Goal: Contribute content: Add original content to the website for others to see

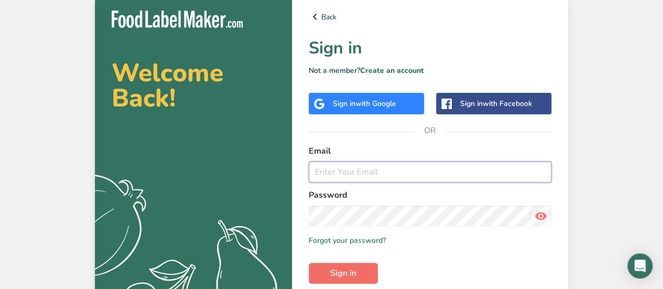
type input "[PERSON_NAME][EMAIL_ADDRESS][PERSON_NAME][DOMAIN_NAME]"
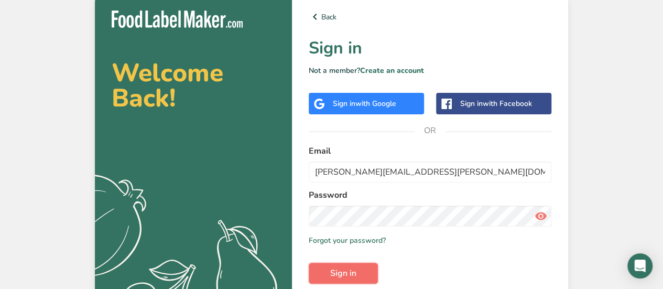
click at [343, 268] on span "Sign in" at bounding box center [343, 273] width 26 height 13
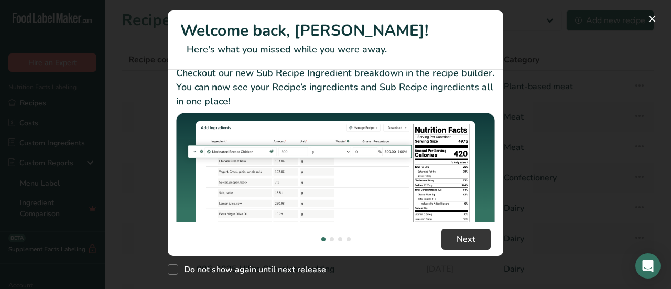
scroll to position [252, 0]
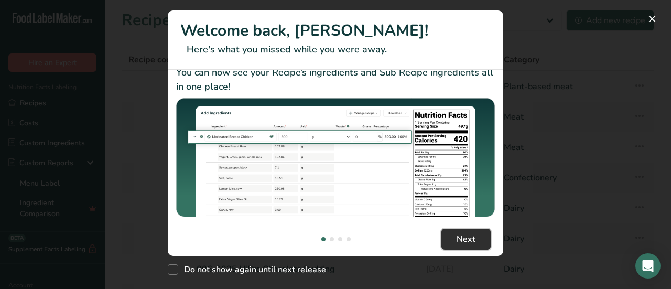
click at [471, 234] on span "Next" at bounding box center [466, 239] width 19 height 13
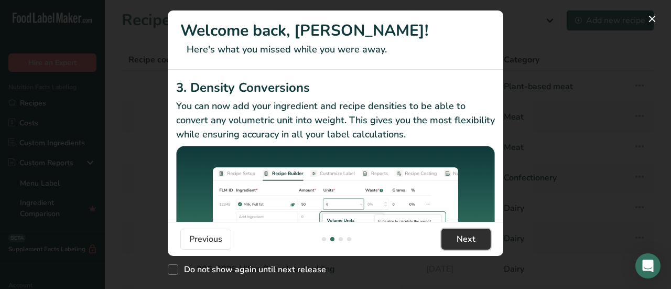
click at [471, 234] on span "Next" at bounding box center [466, 239] width 19 height 13
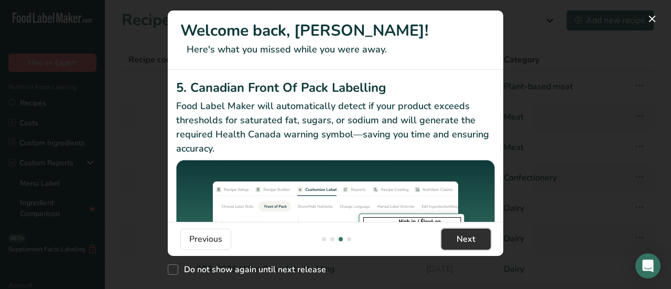
click at [471, 234] on span "Next" at bounding box center [466, 239] width 19 height 13
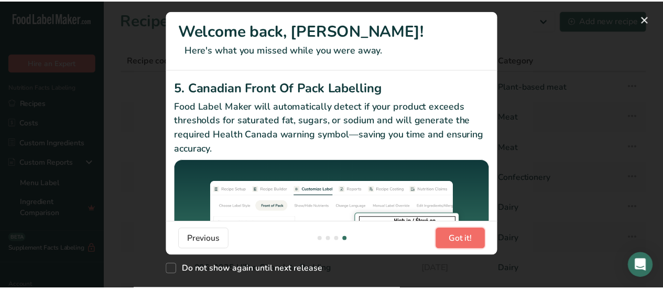
scroll to position [0, 1007]
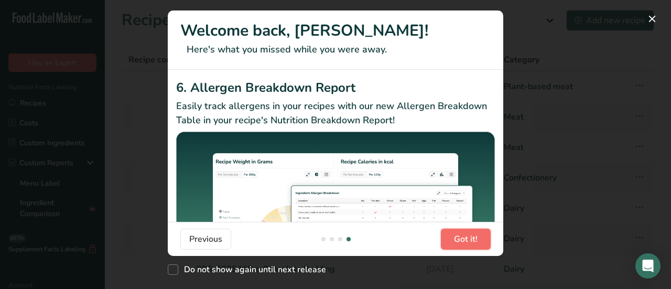
click at [471, 234] on span "Got it!" at bounding box center [466, 239] width 24 height 13
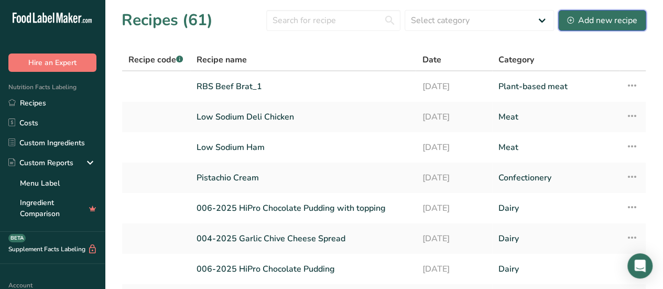
click at [608, 20] on div "Add new recipe" at bounding box center [602, 20] width 70 height 13
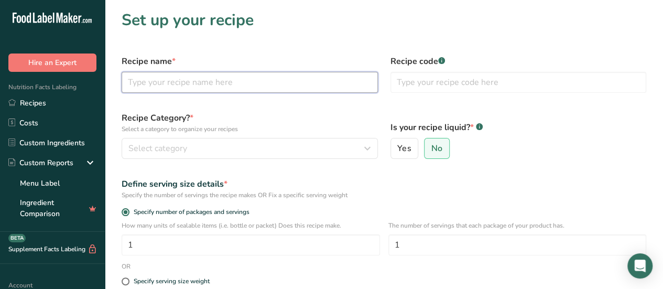
click at [246, 88] on input "text" at bounding box center [250, 82] width 256 height 21
type input "Control Gummies"
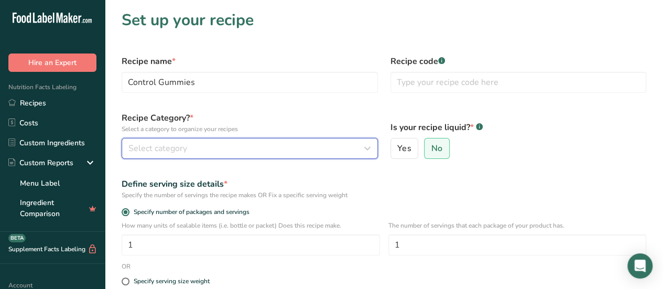
click at [326, 154] on div "Select category" at bounding box center [246, 148] width 237 height 13
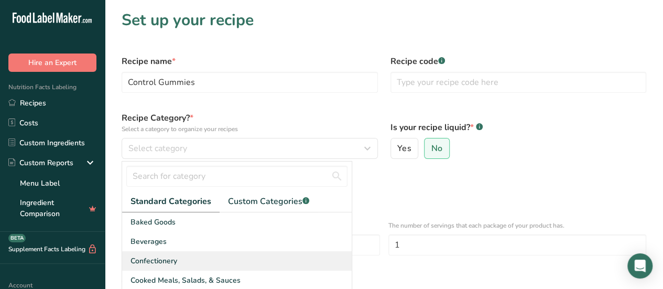
click at [171, 256] on span "Confectionery" at bounding box center [154, 260] width 47 height 11
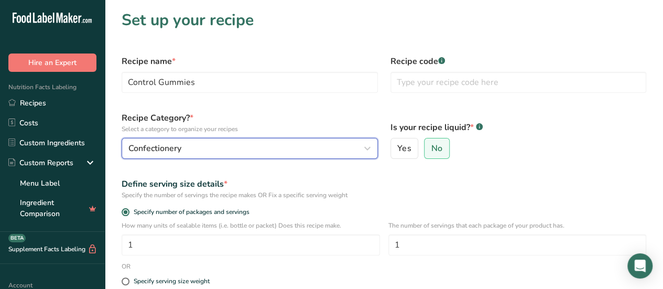
click at [315, 151] on div "Confectionery" at bounding box center [246, 148] width 237 height 13
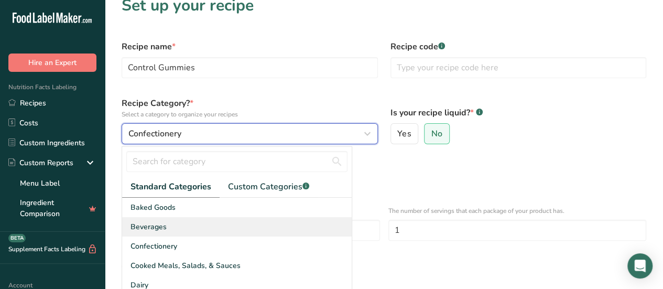
scroll to position [52, 0]
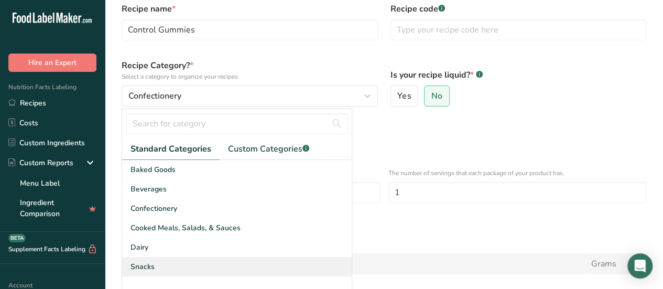
click at [196, 259] on div "Snacks" at bounding box center [237, 266] width 230 height 19
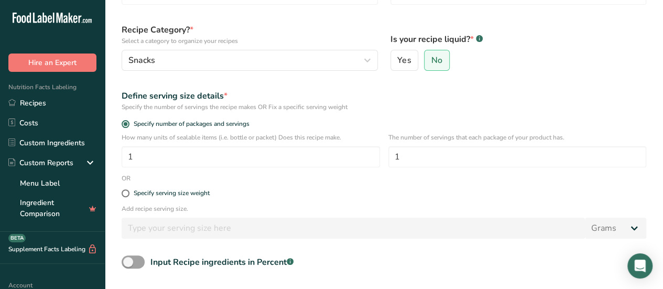
scroll to position [105, 0]
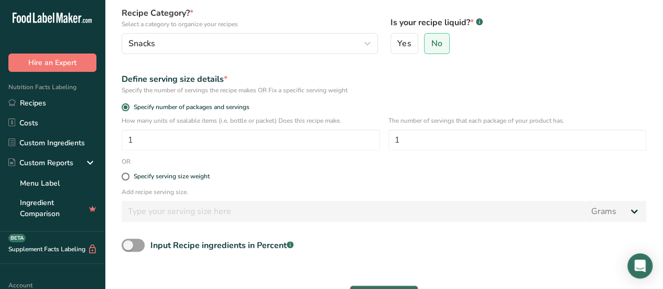
click at [181, 168] on div "Specify serving size weight" at bounding box center [384, 176] width 538 height 21
click at [180, 174] on div "Specify serving size weight" at bounding box center [172, 177] width 76 height 8
click at [128, 174] on input "Specify serving size weight" at bounding box center [125, 176] width 7 height 7
radio input "true"
radio input "false"
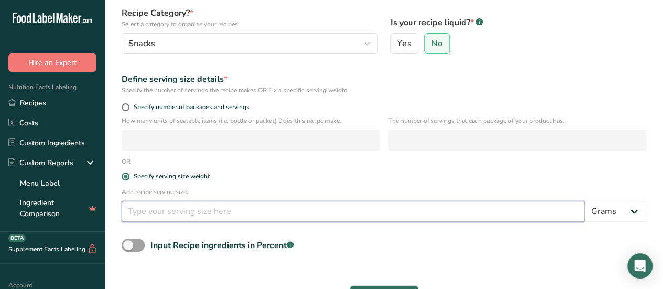
click at [179, 214] on input "number" at bounding box center [354, 211] width 464 height 21
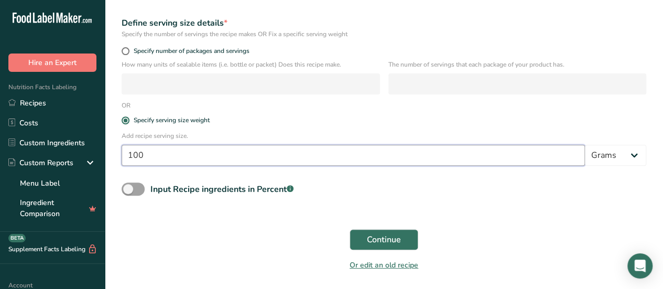
scroll to position [193, 0]
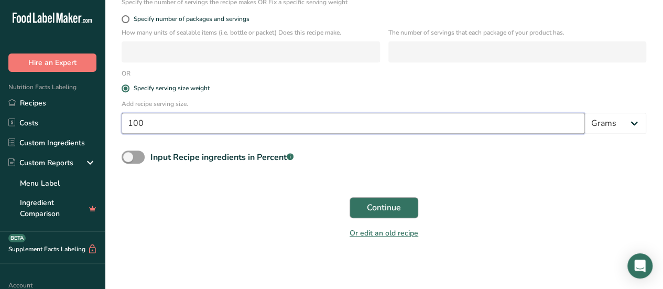
type input "100"
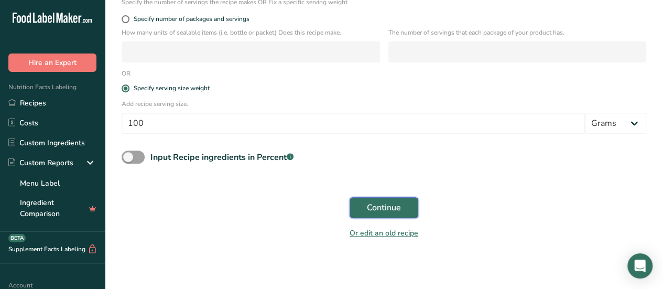
click at [385, 205] on span "Continue" at bounding box center [384, 207] width 34 height 13
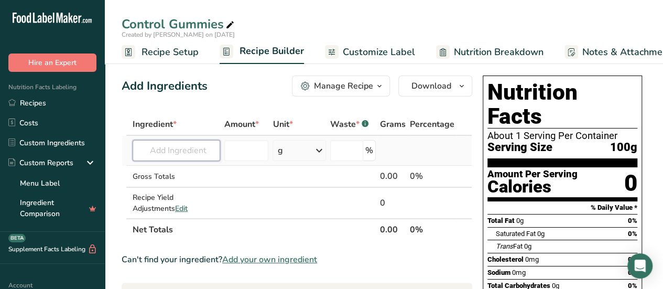
click at [186, 153] on input "text" at bounding box center [177, 150] width 88 height 21
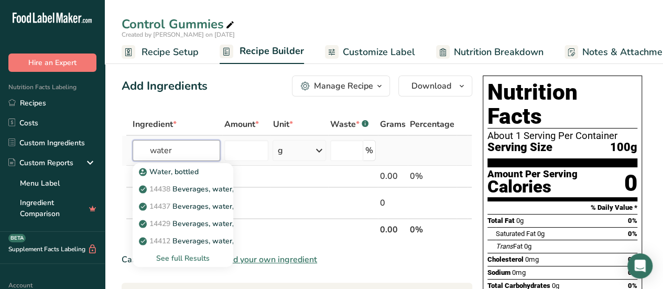
type input "water"
click at [186, 253] on div "See full Results" at bounding box center [183, 258] width 84 height 11
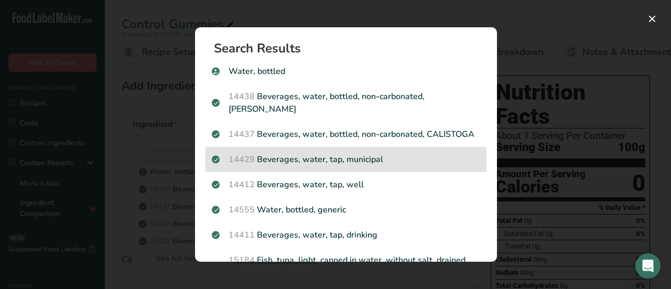
click at [412, 166] on p "14429 [GEOGRAPHIC_DATA], water, tap, municipal" at bounding box center [346, 159] width 269 height 13
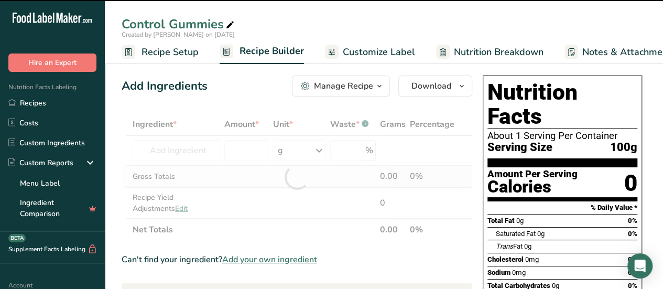
type input "0"
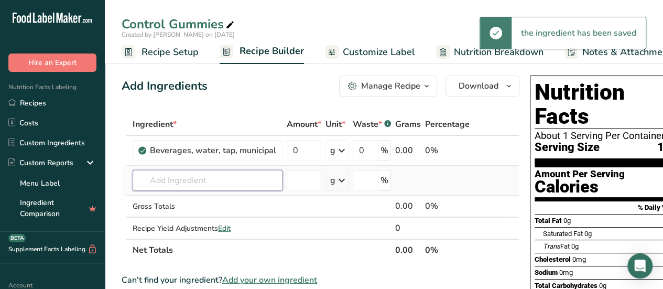
click at [192, 183] on input "text" at bounding box center [208, 180] width 150 height 21
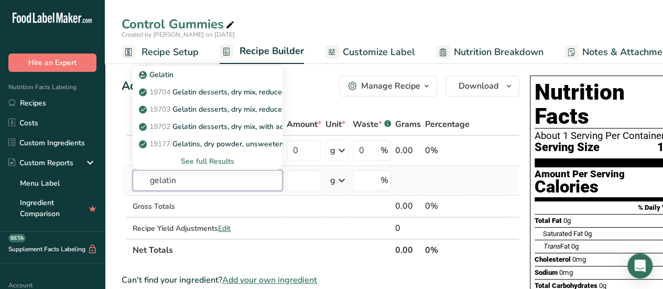
type input "gelatin"
click at [211, 163] on div "See full Results" at bounding box center [207, 161] width 133 height 11
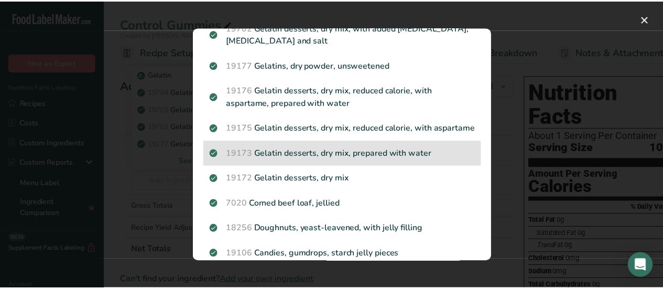
scroll to position [117, 0]
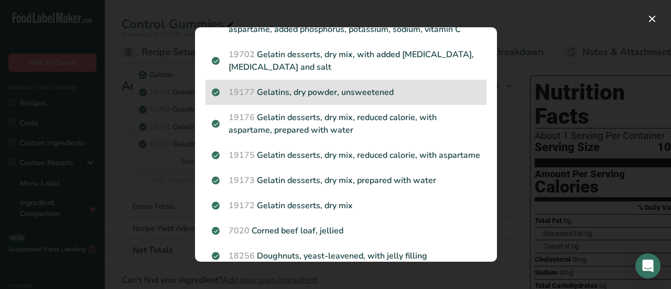
click at [372, 98] on div "19177 Gelatins, dry powder, unsweetened" at bounding box center [346, 92] width 281 height 25
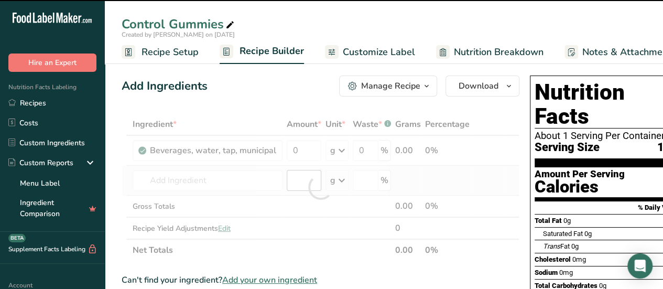
type input "0"
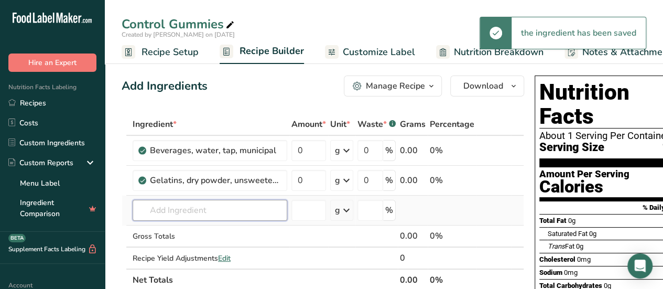
click at [246, 205] on input "text" at bounding box center [210, 210] width 155 height 21
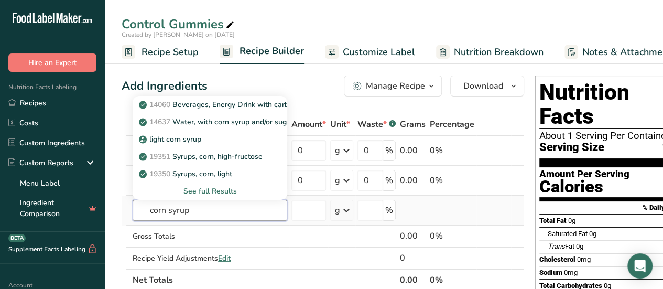
type input "corn syrup"
click at [223, 191] on div "See full Results" at bounding box center [210, 191] width 138 height 11
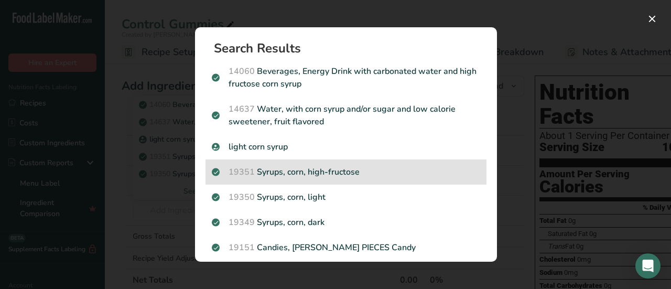
click at [356, 164] on div "19351 Syrups, corn, high-fructose" at bounding box center [346, 171] width 281 height 25
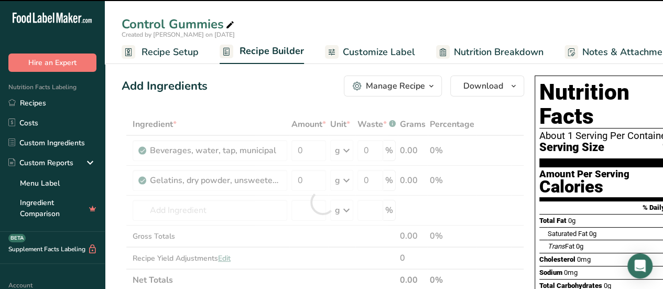
type input "0"
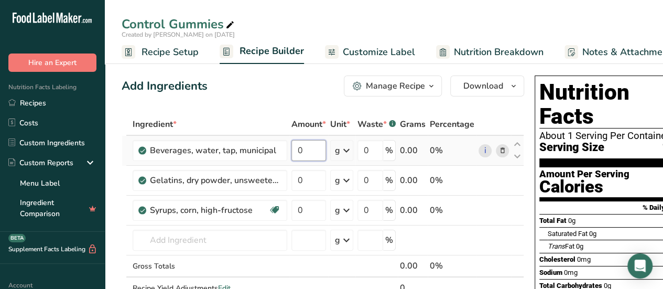
click at [316, 155] on input "0" at bounding box center [309, 150] width 35 height 21
type input "6"
type input "45.87"
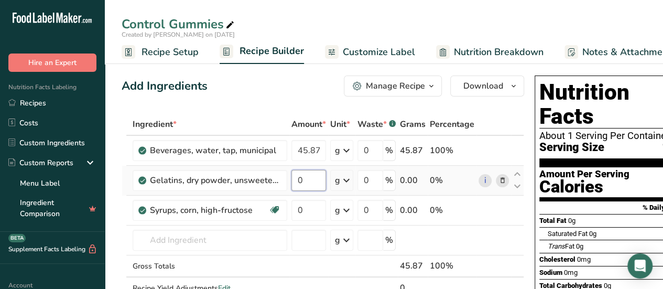
click at [309, 179] on div "Ingredient * Amount * Unit * Waste * .a-a{fill:#347362;}.b-a{fill:#fff;} Grams …" at bounding box center [323, 217] width 403 height 208
type input "5.20"
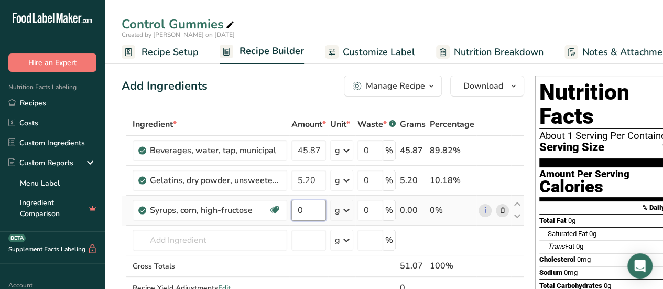
click at [305, 212] on div "Ingredient * Amount * Unit * Waste * .a-a{fill:#347362;}.b-a{fill:#fff;} Grams …" at bounding box center [323, 217] width 403 height 208
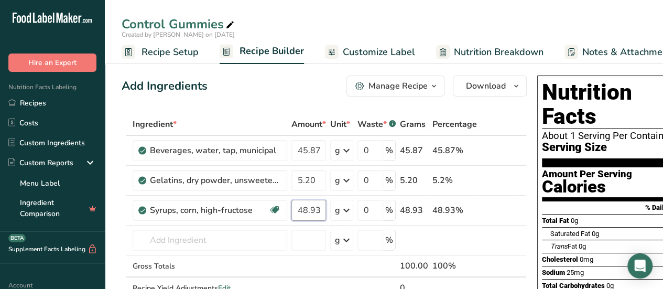
type input "48.93"
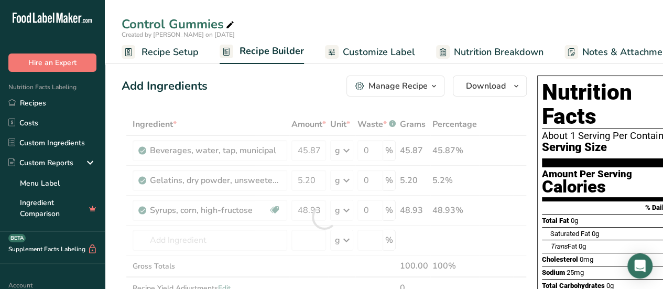
click at [306, 84] on div "Add Ingredients Manage Recipe Delete Recipe Duplicate Recipe Scale Recipe Save …" at bounding box center [324, 86] width 405 height 21
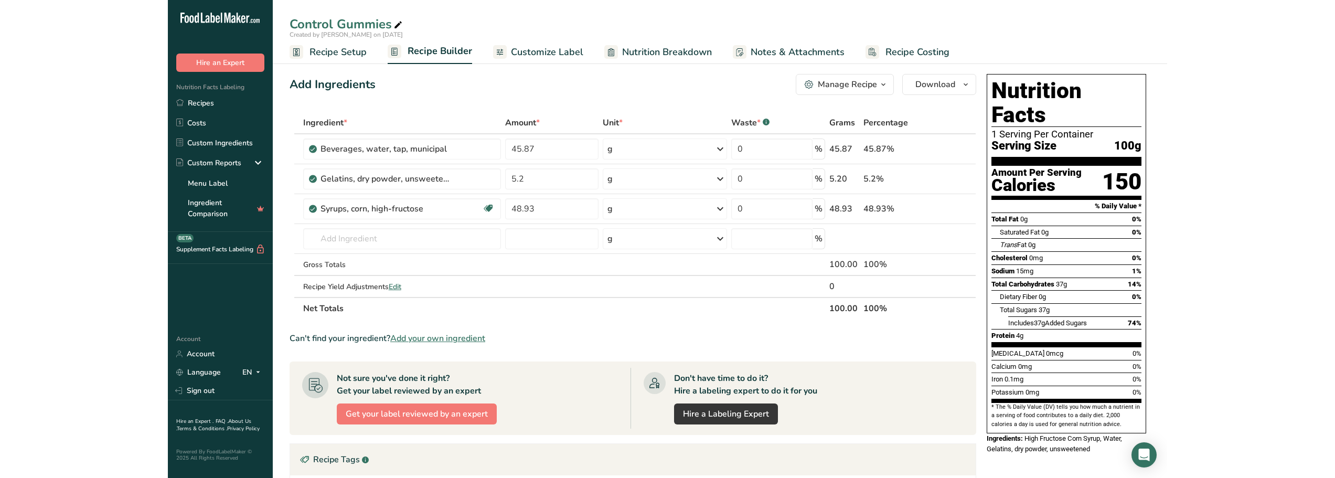
scroll to position [0, 0]
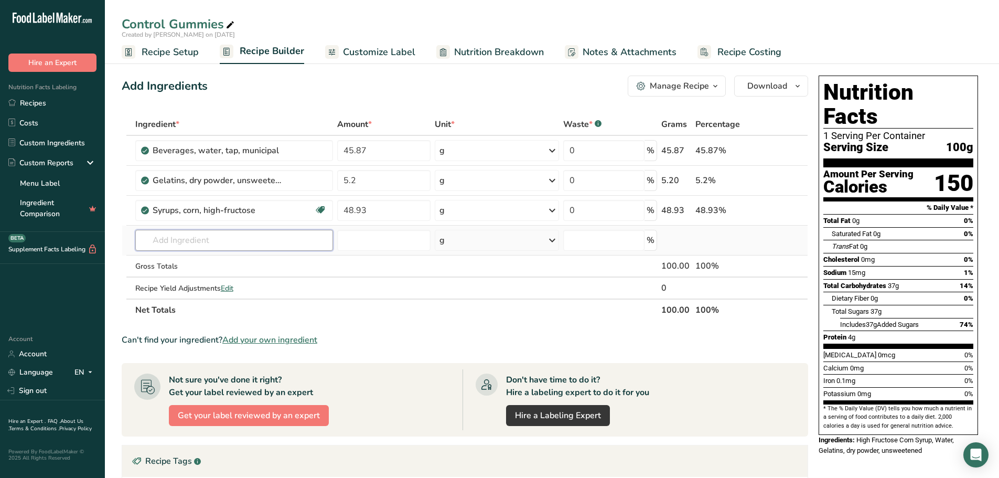
click at [262, 245] on input "text" at bounding box center [234, 240] width 198 height 21
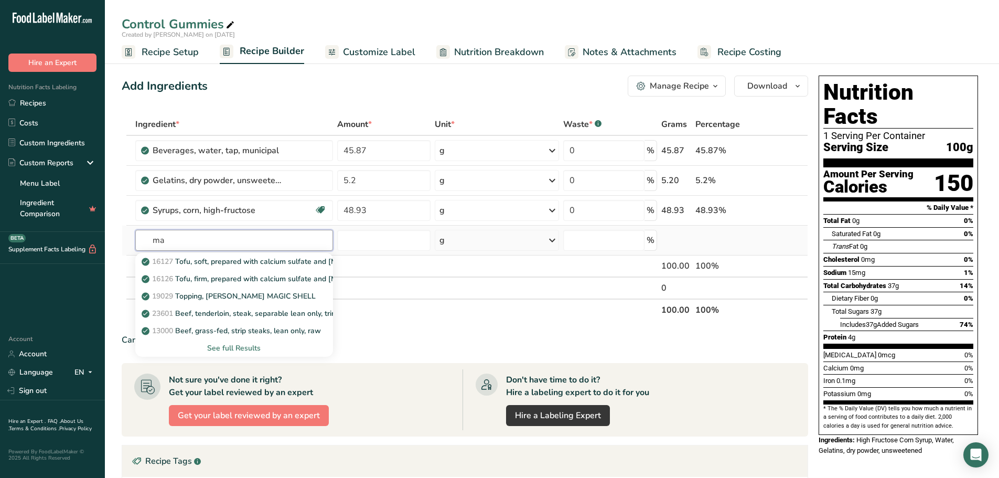
type input "m"
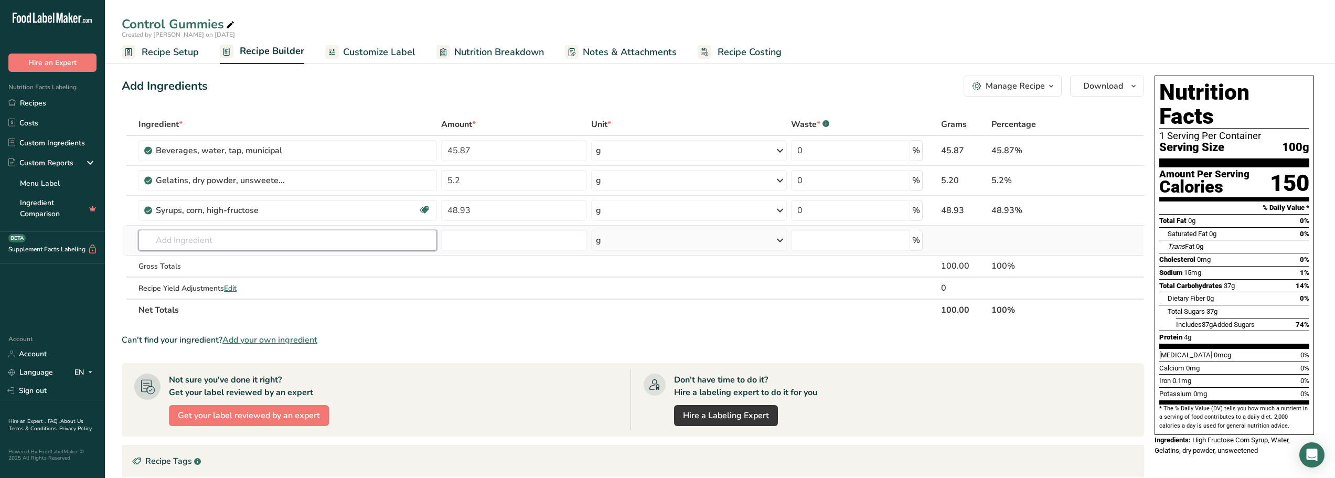
click at [272, 236] on input "text" at bounding box center [287, 240] width 298 height 21
click at [299, 288] on span "Add your own ingredient" at bounding box center [269, 340] width 95 height 13
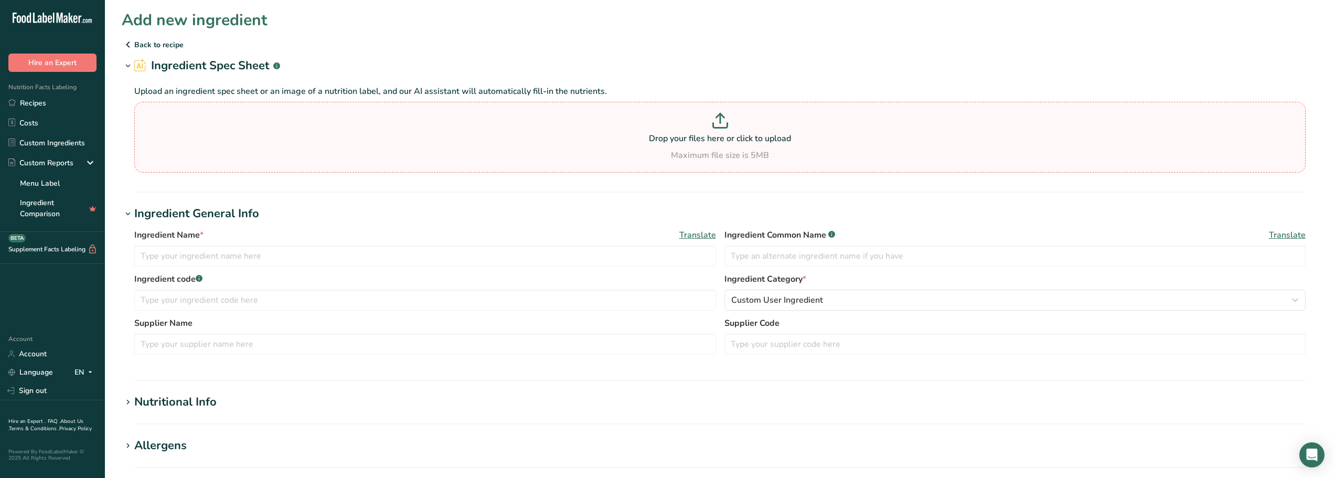
click at [663, 149] on div "Maximum file size is 5MB" at bounding box center [720, 155] width 1166 height 13
click at [663, 149] on input "Drop your files here or click to upload Maximum file size is 5MB" at bounding box center [719, 137] width 1171 height 71
type input "C:\fakepath\Mag-nificent.pdf"
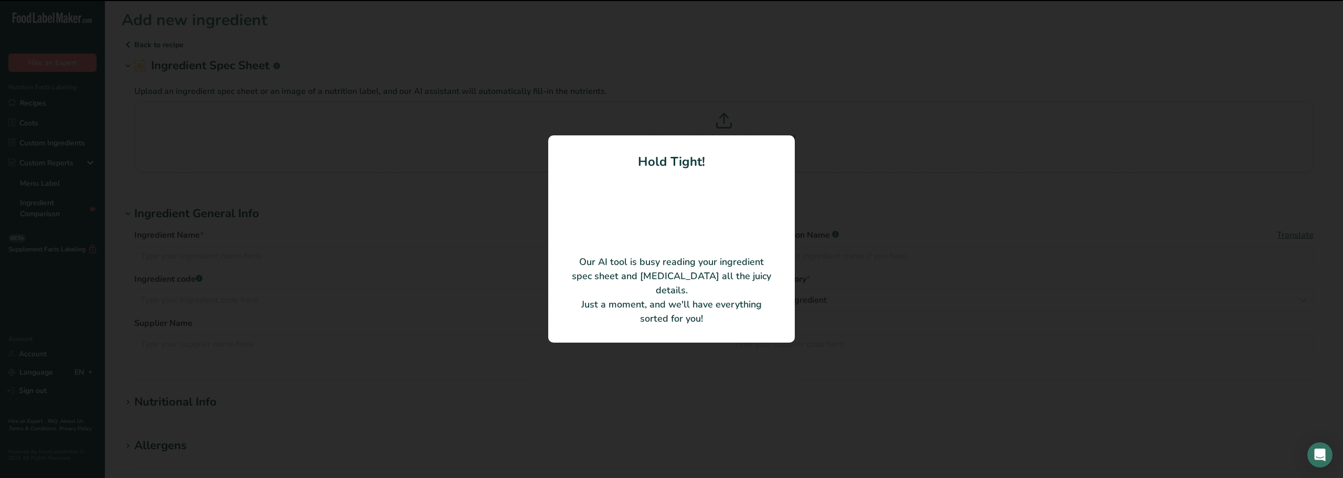
type input "Magnesium Phosphate, Dibasic, Trihydrate"
type input "091400-218-FG"
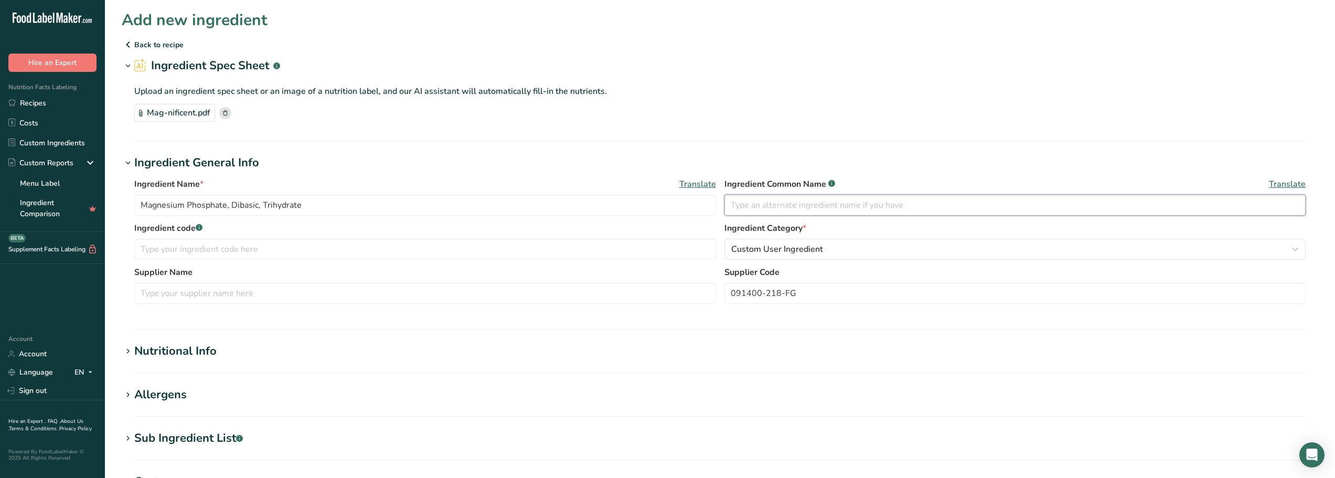
click at [663, 201] on input "text" at bounding box center [1015, 205] width 582 height 21
drag, startPoint x: 433, startPoint y: 207, endPoint x: 14, endPoint y: 198, distance: 419.2
click at [14, 198] on div ".a-20{fill:#fff;} Hire an Expert Nutrition Facts Labeling Recipes Costs Custom …" at bounding box center [667, 381] width 1335 height 762
click at [663, 199] on input "text" at bounding box center [1015, 205] width 582 height 21
paste input "Magnesium Phosphate, Dibasic, Trihydrate"
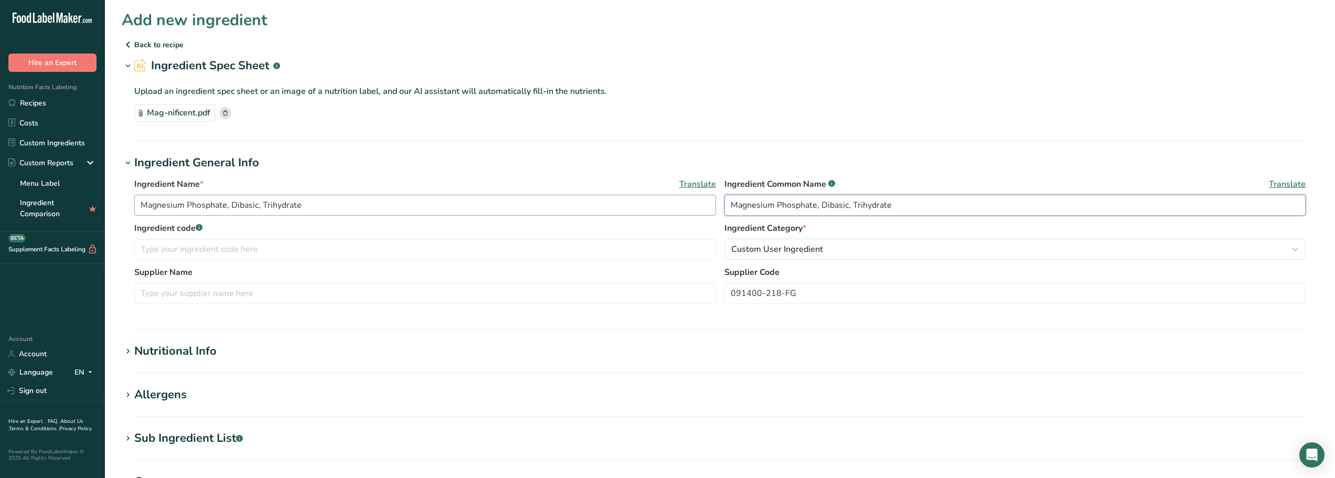
type input "Magnesium Phosphate, Dibasic, Trihydrate"
drag, startPoint x: 480, startPoint y: 200, endPoint x: -273, endPoint y: 152, distance: 754.7
click at [0, 152] on html ".a-20{fill:#fff;} Hire an Expert Nutrition Facts Labeling Recipes Costs Custom …" at bounding box center [667, 381] width 1335 height 762
type input "Mag-nificent, Source of Magnesium"
click at [244, 288] on input "text" at bounding box center [425, 293] width 582 height 21
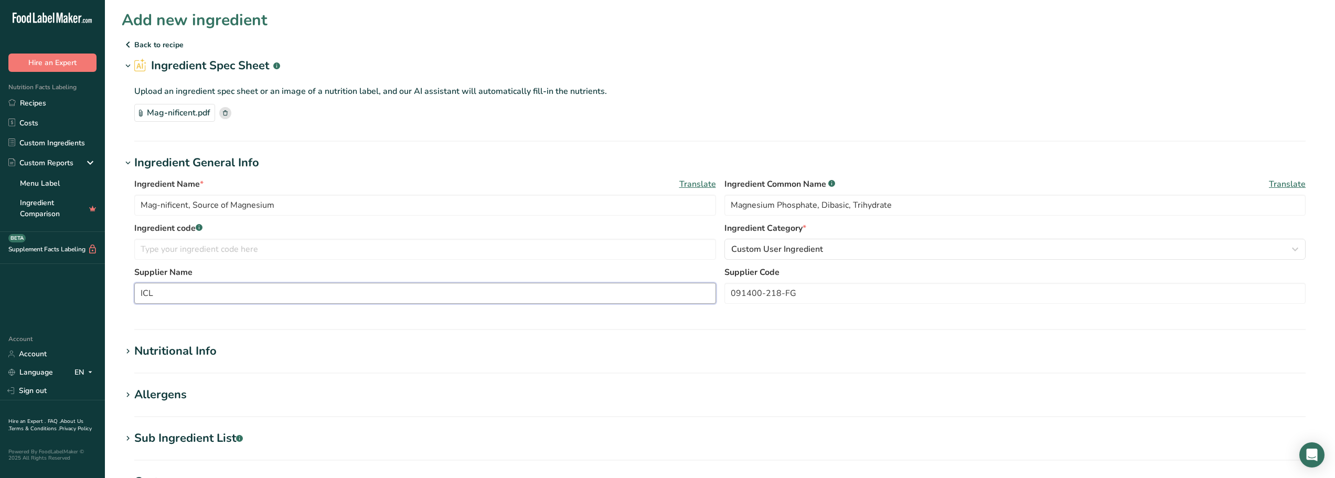
type input "ICL"
click at [623, 288] on h1 "Allergens" at bounding box center [720, 394] width 1196 height 17
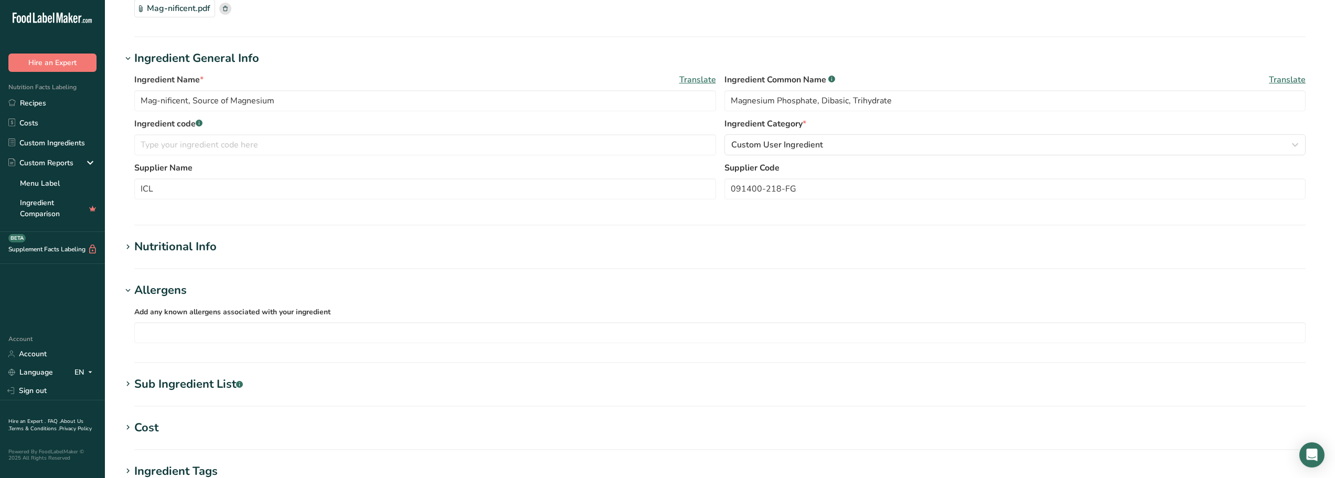
scroll to position [105, 0]
click at [189, 250] on div "Nutritional Info" at bounding box center [175, 246] width 82 height 17
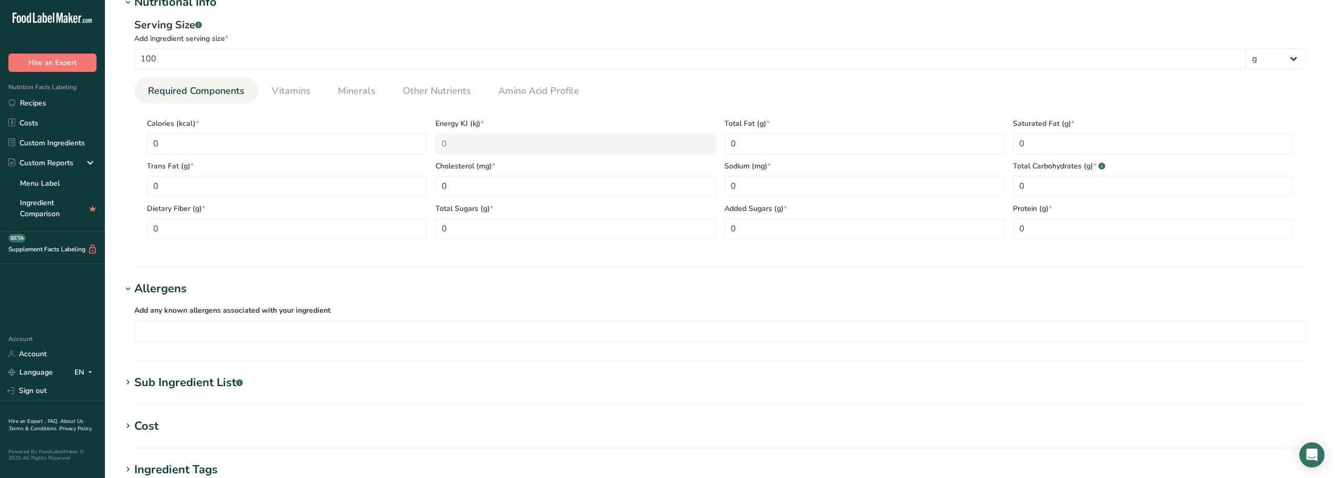
scroll to position [367, 0]
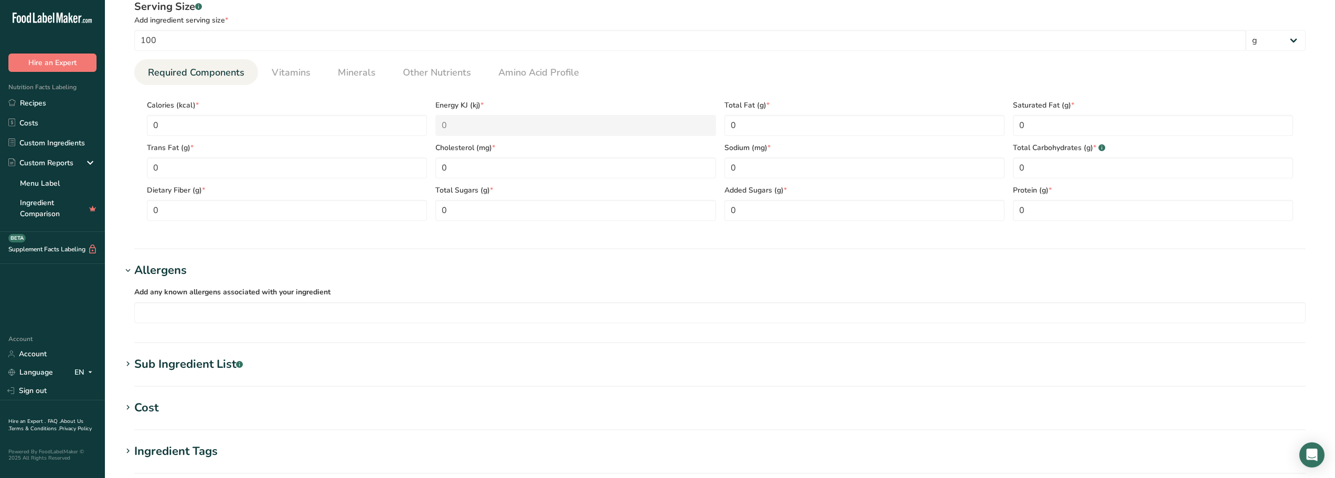
click at [160, 288] on div "Sub Ingredient List .a-a{fill:#347362;}.b-a{fill:#fff;}" at bounding box center [188, 364] width 109 height 17
click at [285, 67] on span "Vitamins" at bounding box center [291, 73] width 39 height 14
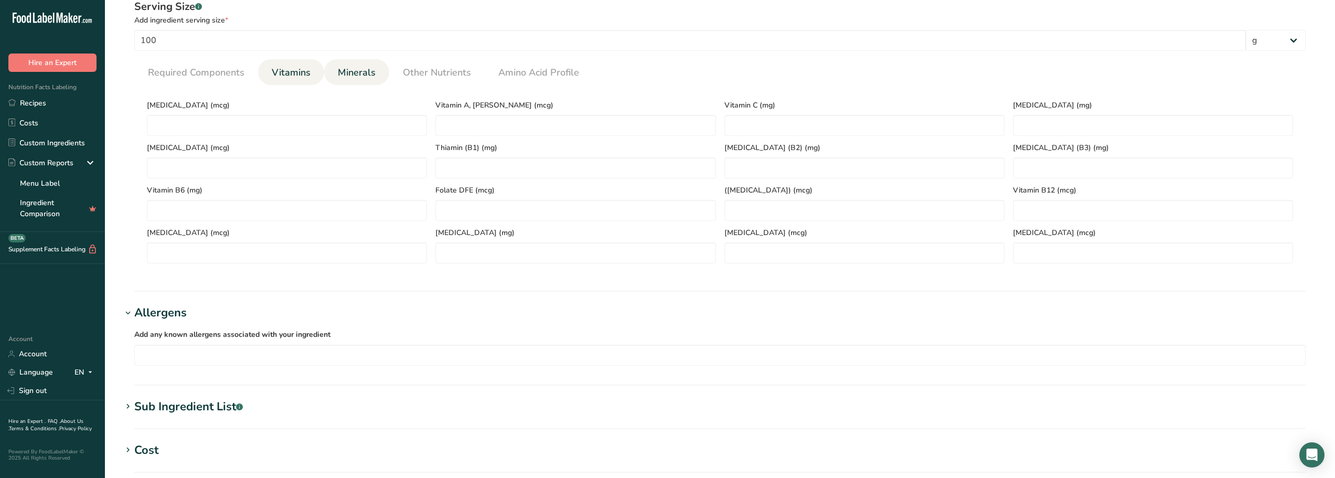
click at [361, 72] on span "Minerals" at bounding box center [357, 73] width 38 height 14
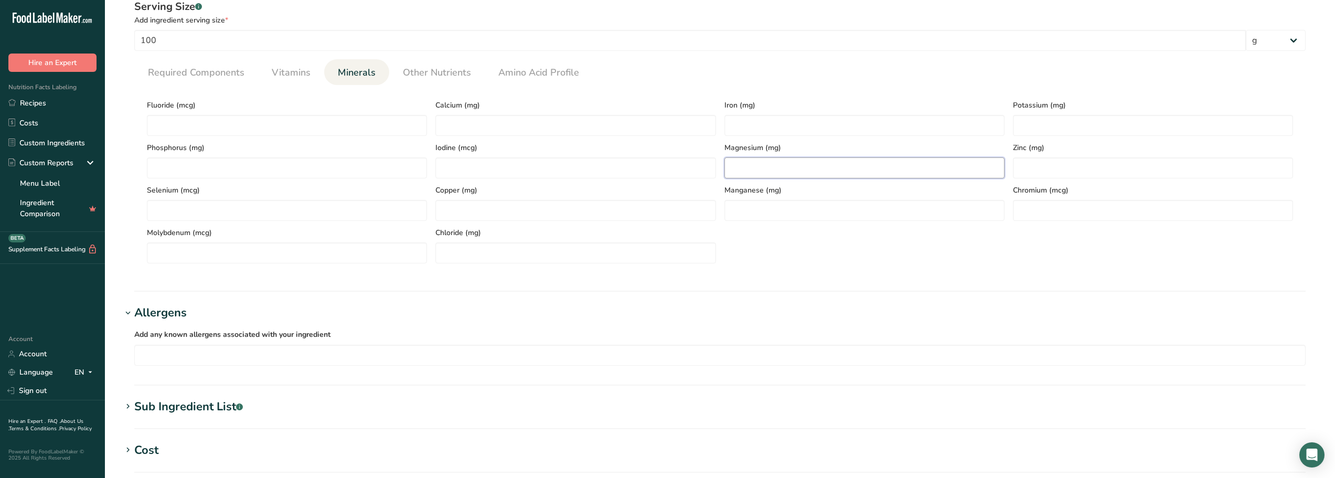
click at [663, 163] on input "number" at bounding box center [864, 167] width 280 height 21
type input "13800"
click at [194, 164] on input "number" at bounding box center [287, 167] width 280 height 21
type input "17800"
click at [505, 288] on section "Sub Ingredient List .a-a{fill:#347362;}.b-a{fill:#fff;} Translate" at bounding box center [720, 413] width 1196 height 31
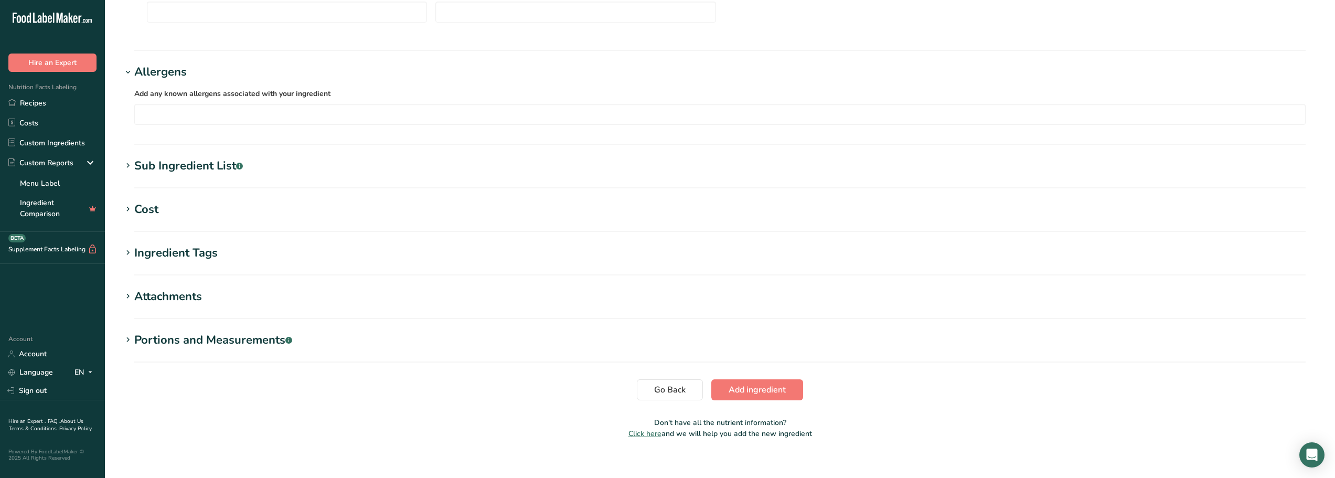
scroll to position [619, 0]
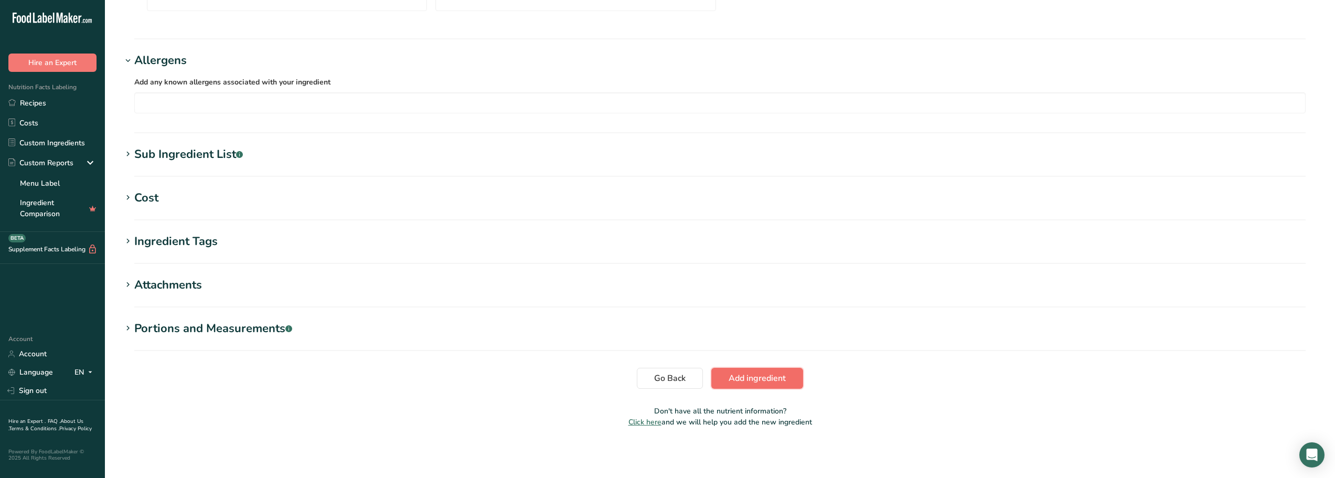
click at [663, 288] on span "Add ingredient" at bounding box center [756, 378] width 57 height 13
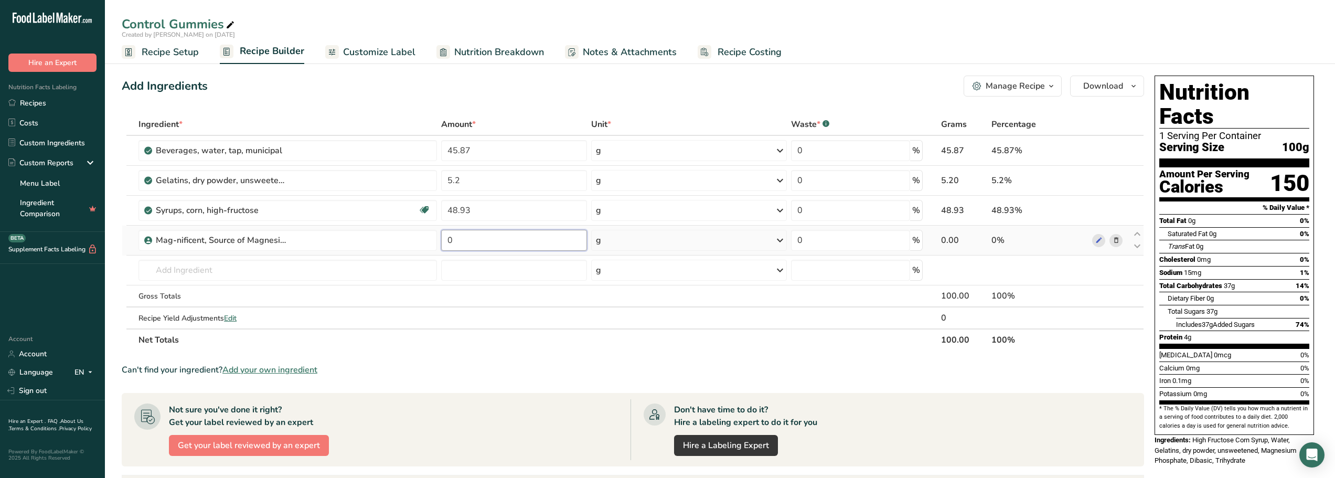
click at [457, 247] on input "0" at bounding box center [514, 240] width 146 height 21
click at [521, 288] on section "Ingredient * Amount * Unit * Waste * .a-a{fill:#347362;}.b-a{fill:#fff;} Grams …" at bounding box center [633, 404] width 1022 height 583
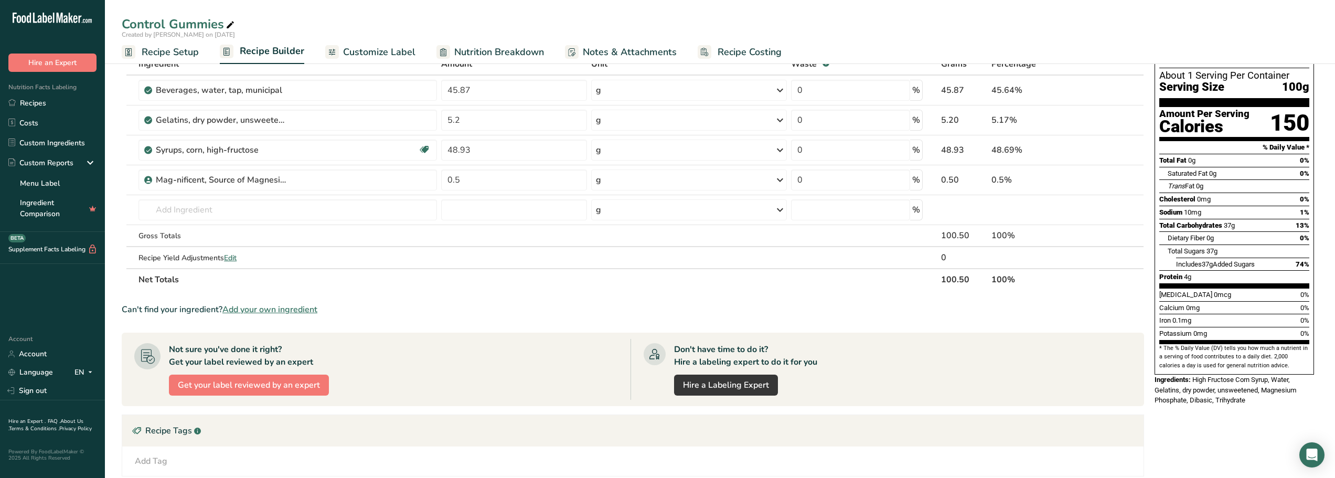
scroll to position [42, 0]
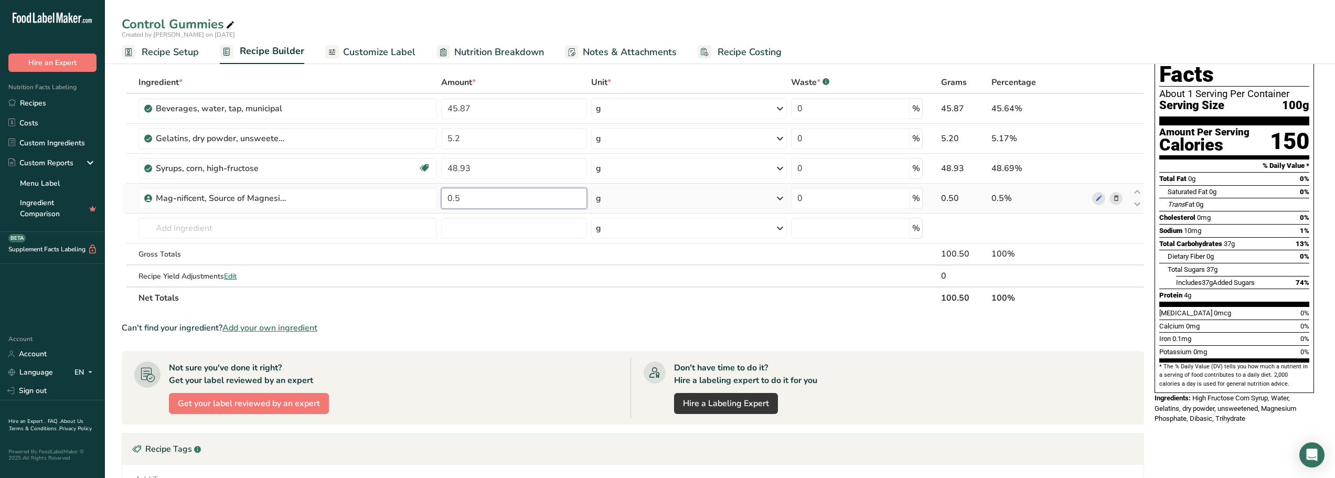
click at [468, 196] on input "0.5" at bounding box center [514, 198] width 146 height 21
type input "0"
type input "1"
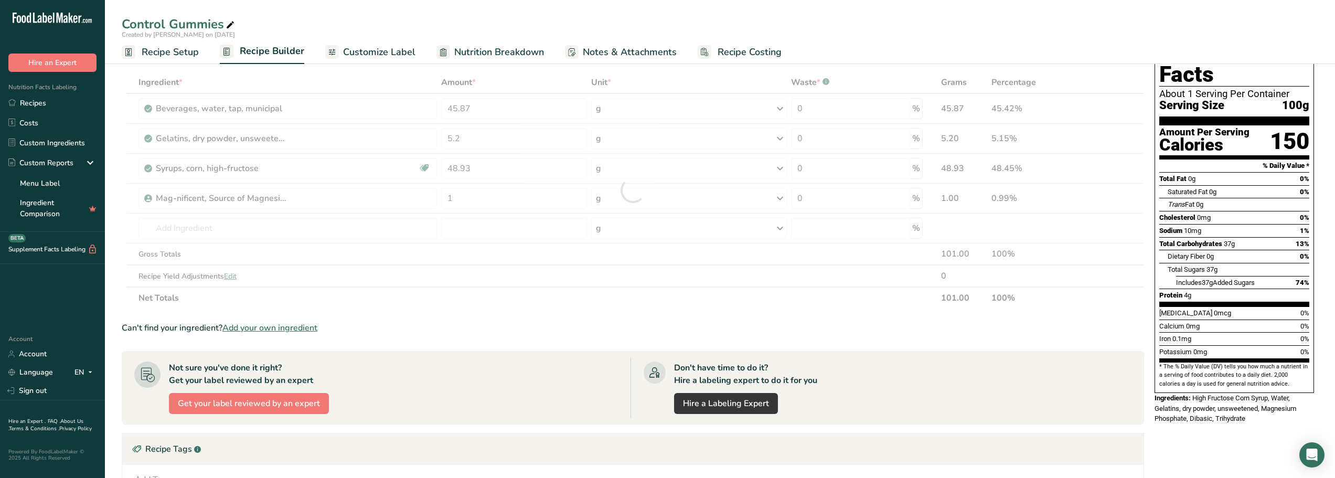
click at [474, 288] on div "Not sure you've done it right? Get your label reviewed by an expert Get your la…" at bounding box center [382, 387] width 496 height 61
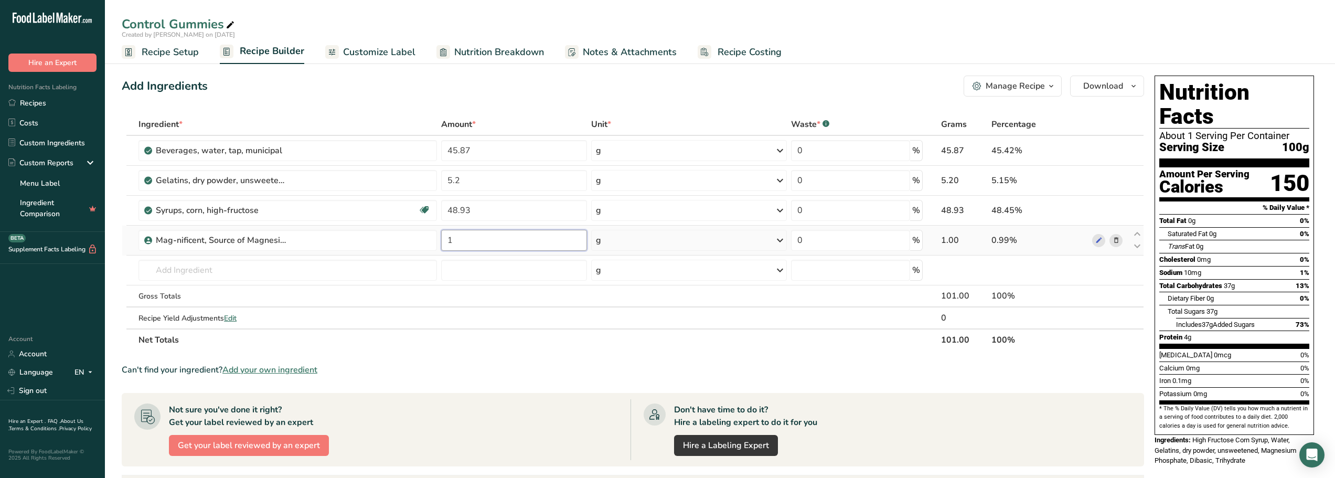
click at [464, 237] on input "1" at bounding box center [514, 240] width 146 height 21
drag, startPoint x: 439, startPoint y: 323, endPoint x: 495, endPoint y: 363, distance: 68.3
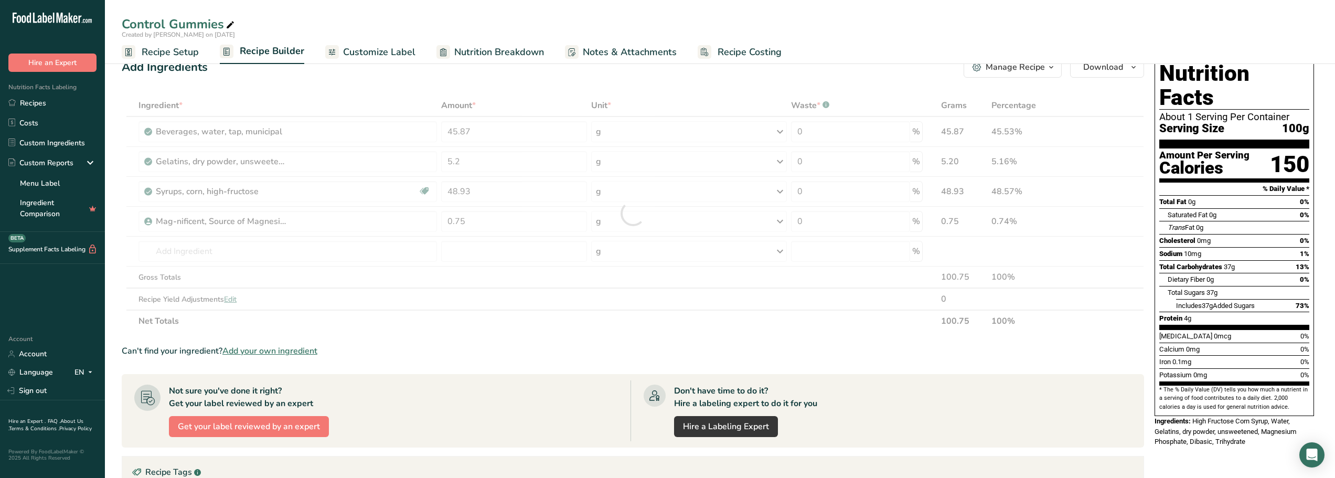
scroll to position [52, 0]
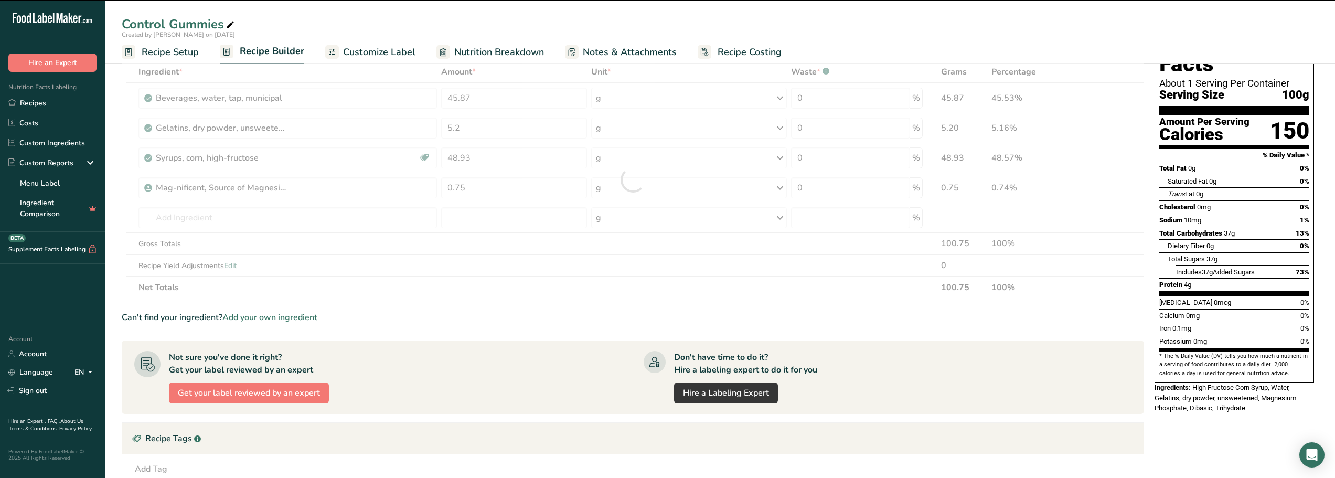
drag, startPoint x: 495, startPoint y: 363, endPoint x: 414, endPoint y: 360, distance: 80.8
click at [414, 288] on div "Not sure you've done it right? Get your label reviewed by an expert Get your la…" at bounding box center [382, 377] width 496 height 61
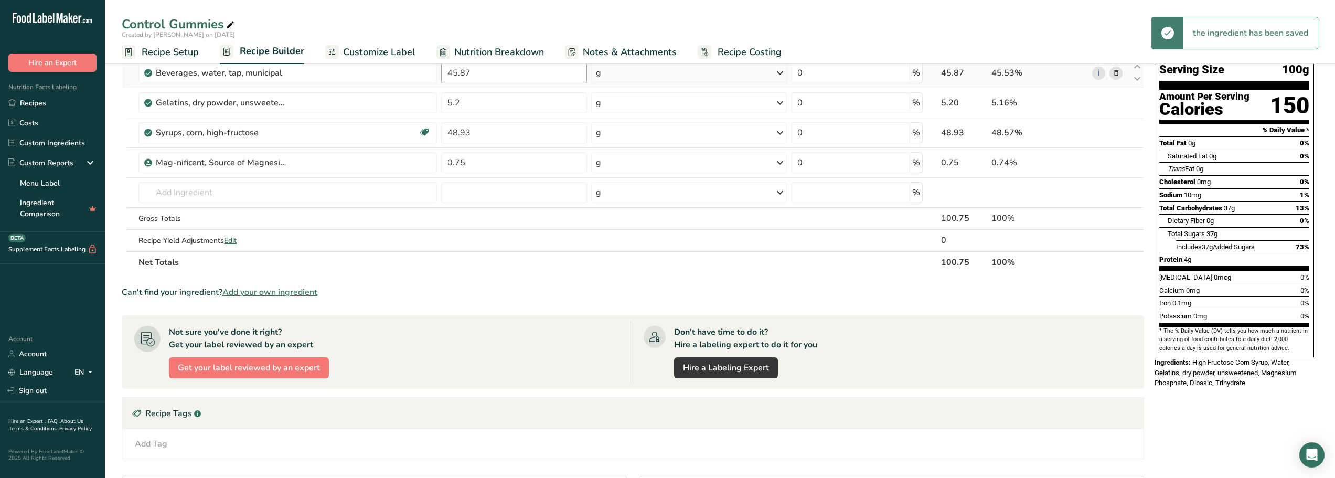
scroll to position [42, 0]
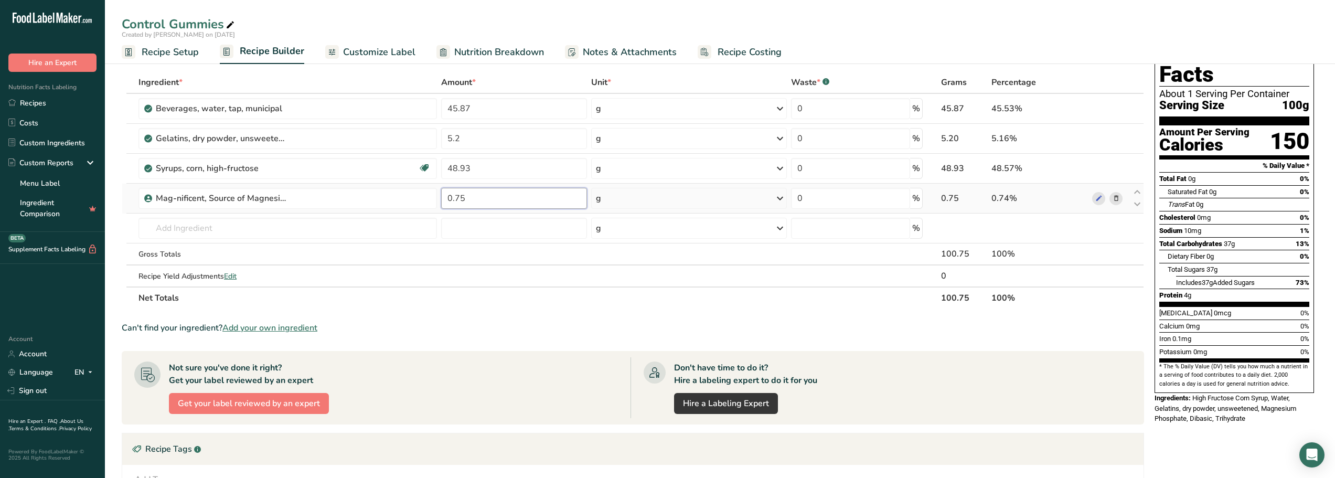
click at [477, 199] on input "0.75" at bounding box center [514, 198] width 146 height 21
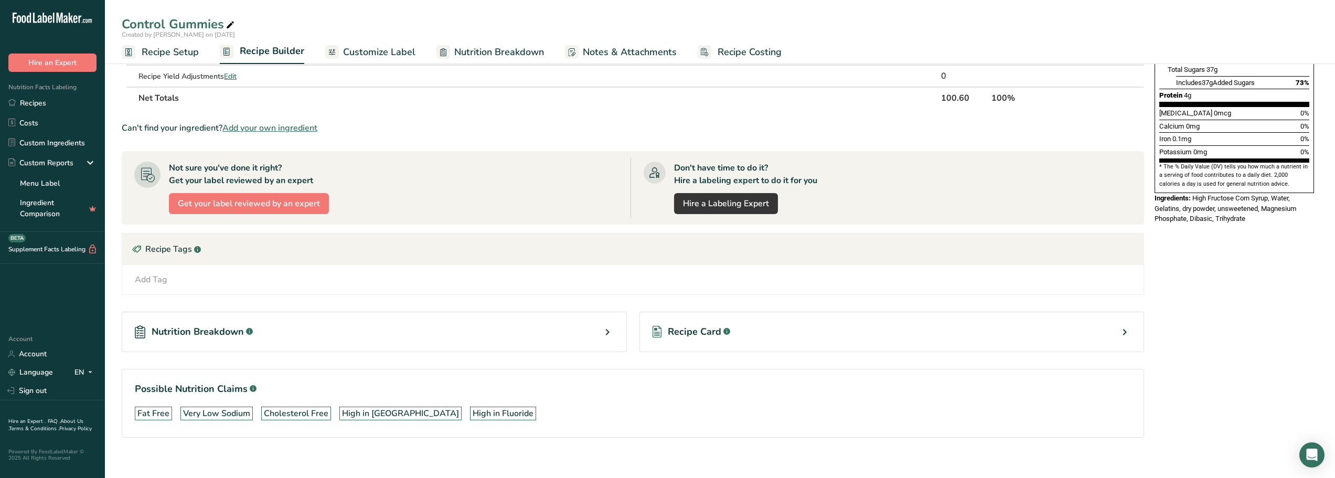
scroll to position [252, 0]
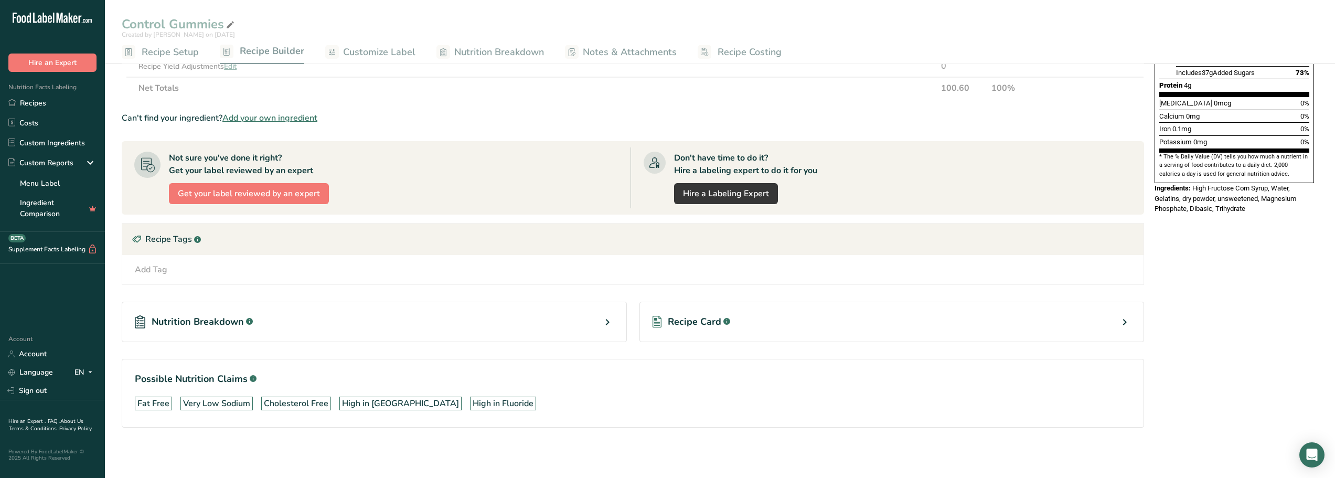
click at [363, 280] on div "Add Tag Standard Tags Custom Tags Source of Antioxidants [MEDICAL_DATA] Effect …" at bounding box center [632, 269] width 1021 height 29
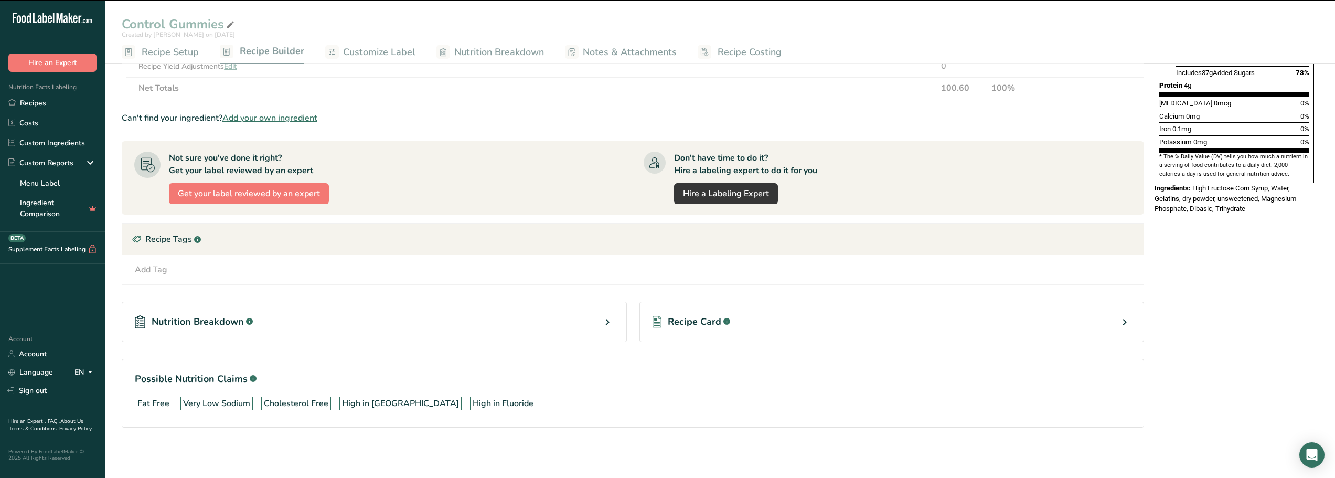
click at [424, 278] on div "Add Tag Standard Tags Custom Tags Source of Antioxidants [MEDICAL_DATA] Effect …" at bounding box center [632, 269] width 1021 height 29
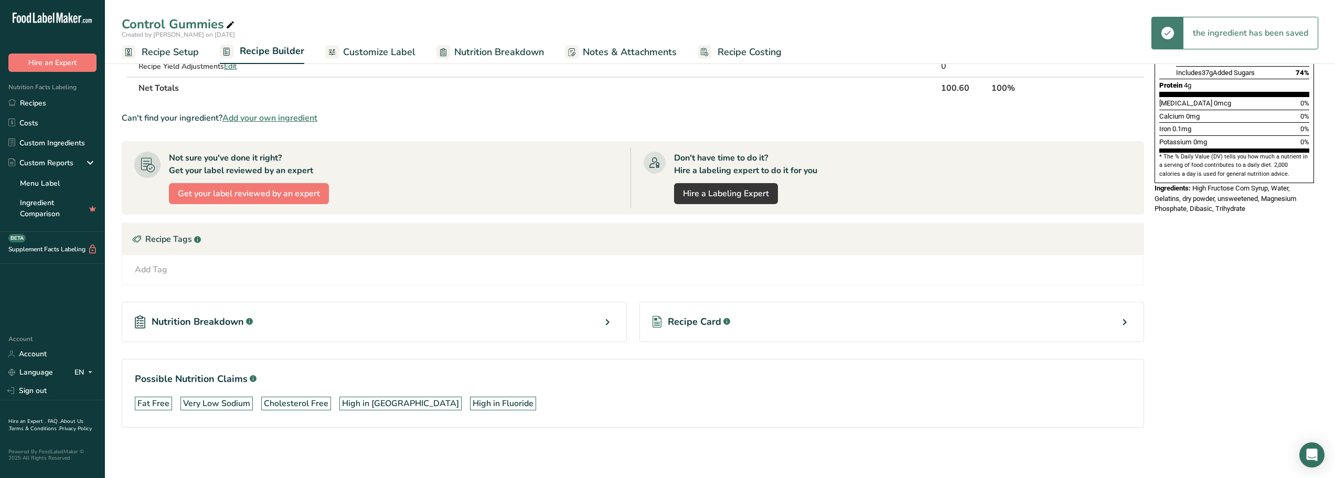
scroll to position [0, 0]
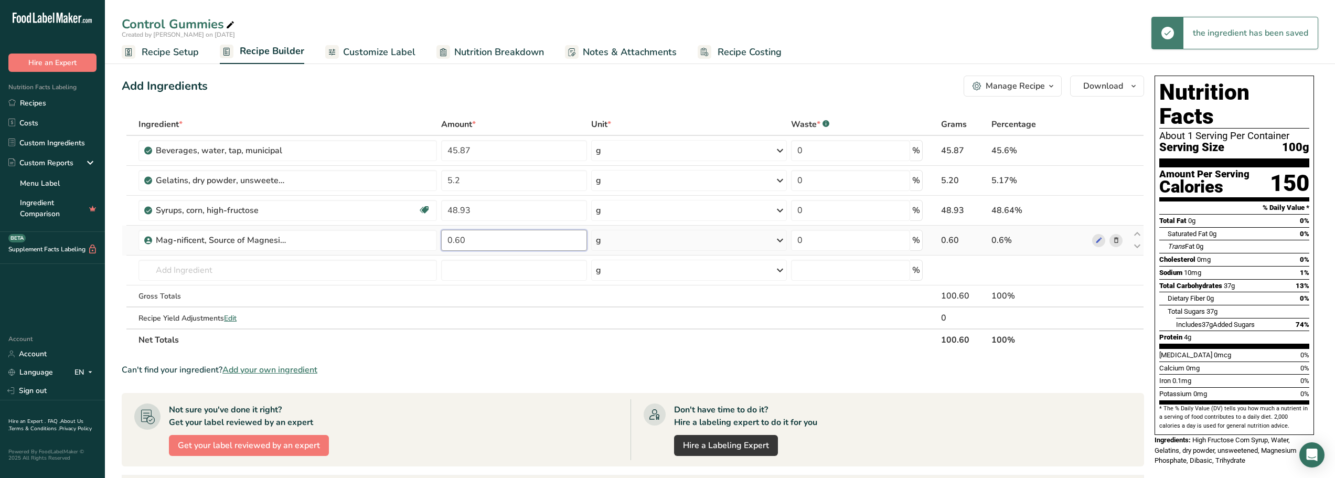
click at [476, 245] on input "0.60" at bounding box center [514, 240] width 146 height 21
click at [541, 288] on div "Not sure you've done it right? Get your label reviewed by an expert Get your la…" at bounding box center [382, 429] width 496 height 61
click at [473, 237] on input "0.55" at bounding box center [514, 240] width 146 height 21
click at [477, 288] on div "Can't find your ingredient? Add your own ingredient" at bounding box center [633, 369] width 1022 height 13
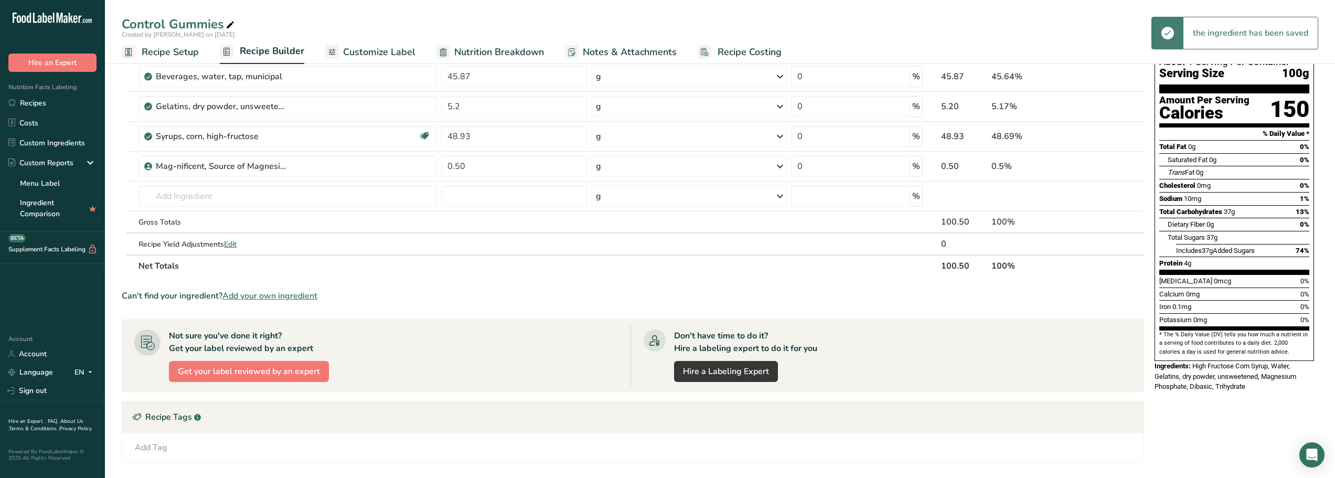
scroll to position [42, 0]
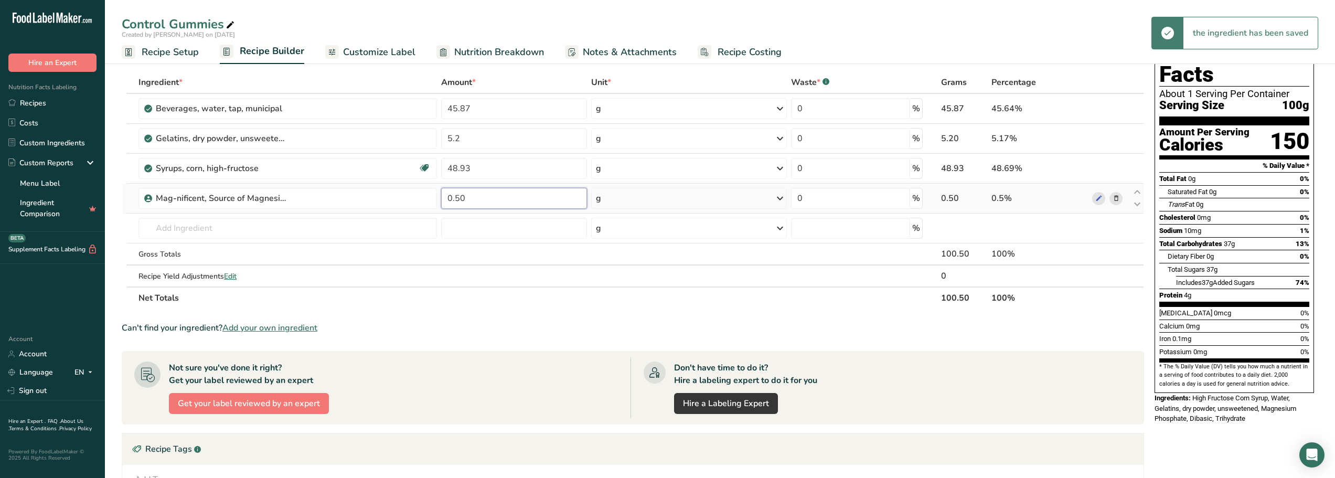
click at [470, 203] on input "0.50" at bounding box center [514, 198] width 146 height 21
type input "0.55"
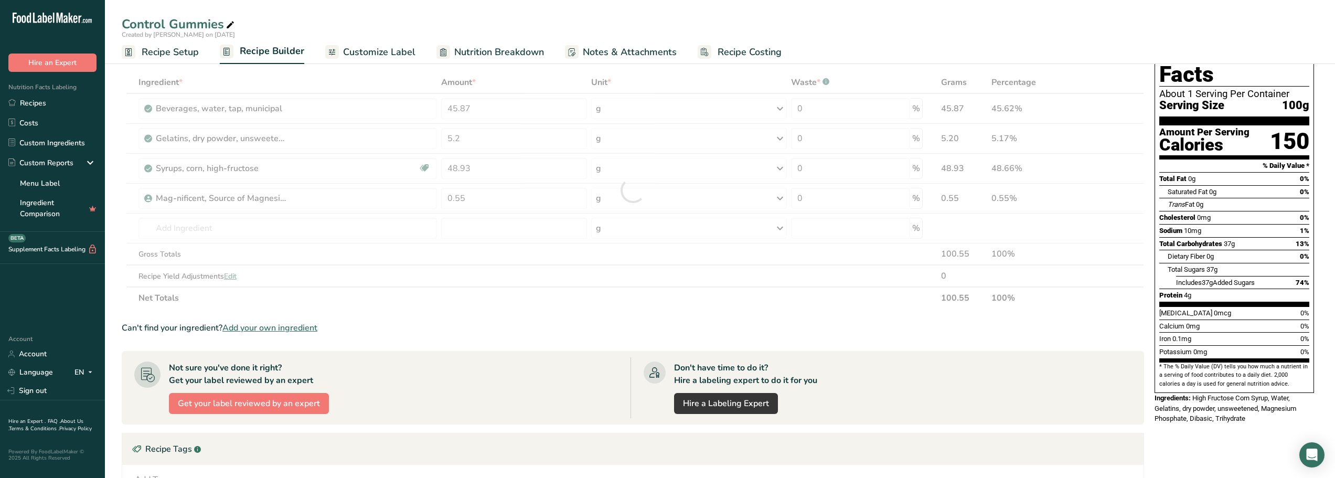
click at [488, 288] on div "Not sure you've done it right? Get your label reviewed by an expert Get your la…" at bounding box center [382, 387] width 496 height 61
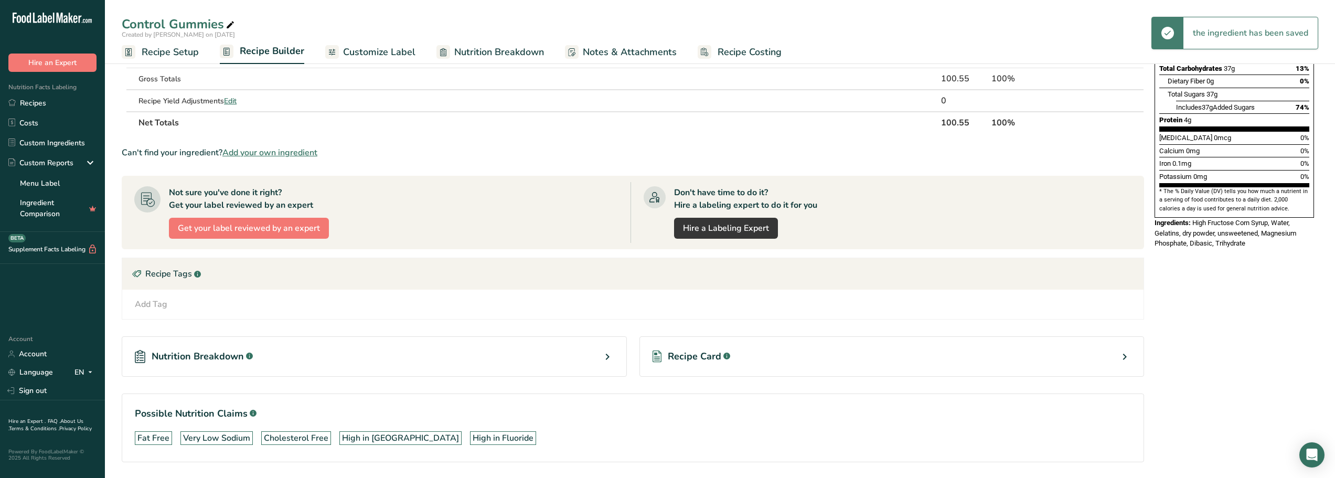
scroll to position [252, 0]
